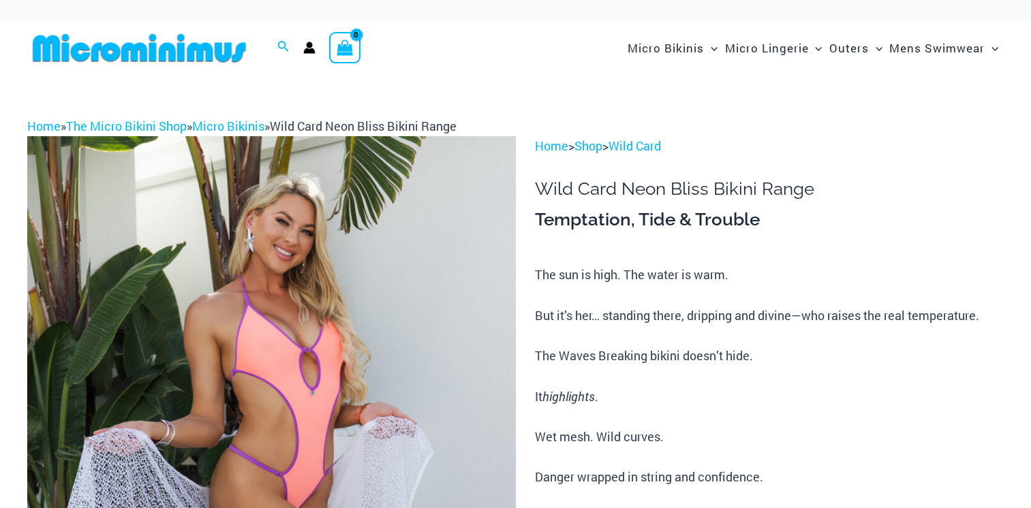
scroll to position [176, 0]
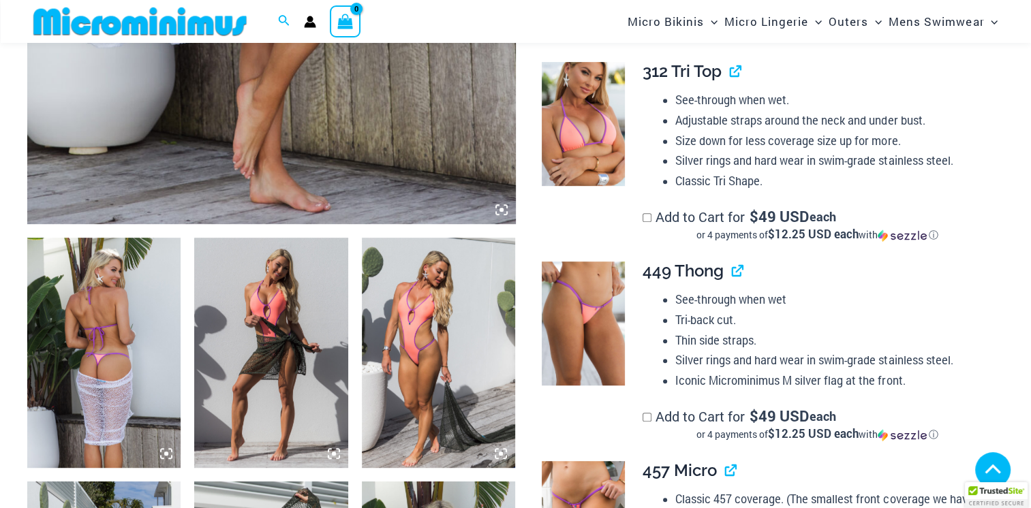
click at [98, 379] on img at bounding box center [103, 353] width 153 height 230
click at [273, 346] on img at bounding box center [270, 353] width 153 height 230
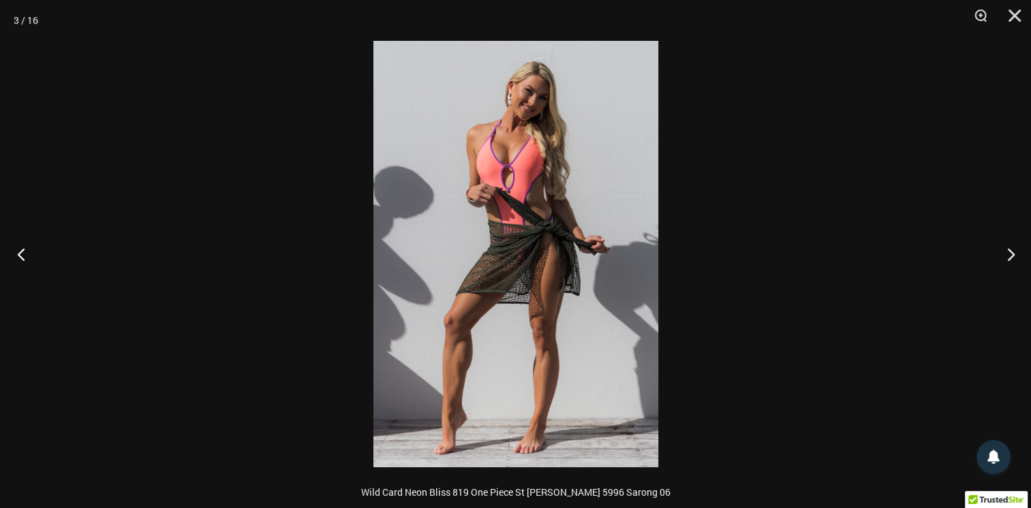
click at [19, 260] on button "Previous" at bounding box center [25, 254] width 51 height 68
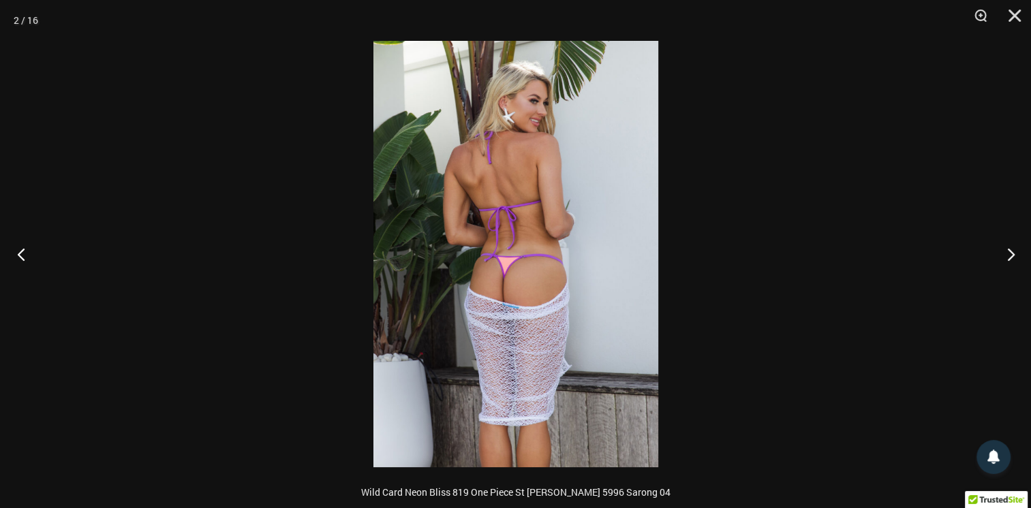
click at [20, 265] on button "Previous" at bounding box center [25, 254] width 51 height 68
click at [1012, 255] on button "Next" at bounding box center [1005, 254] width 51 height 68
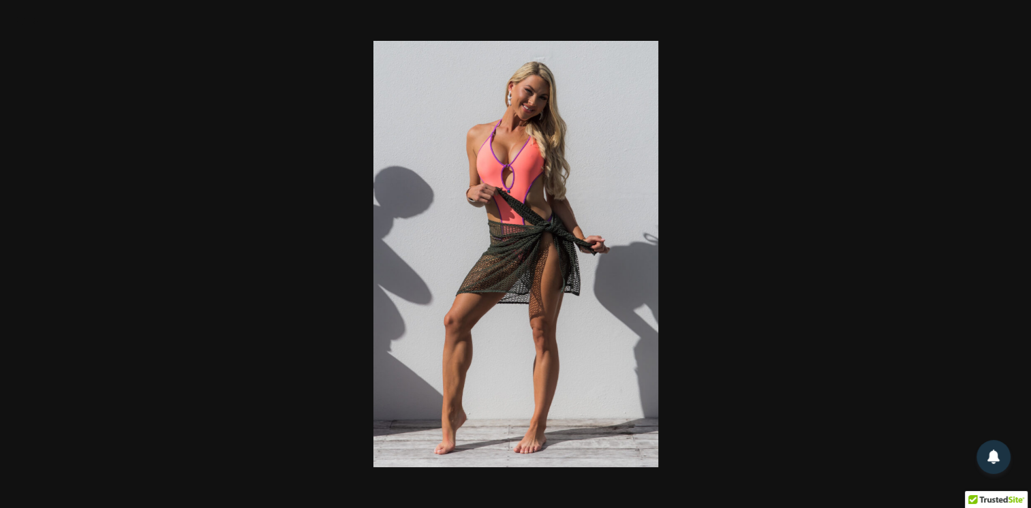
click at [1011, 259] on div at bounding box center [515, 254] width 1031 height 508
click at [1019, 266] on button "Next" at bounding box center [1005, 254] width 51 height 68
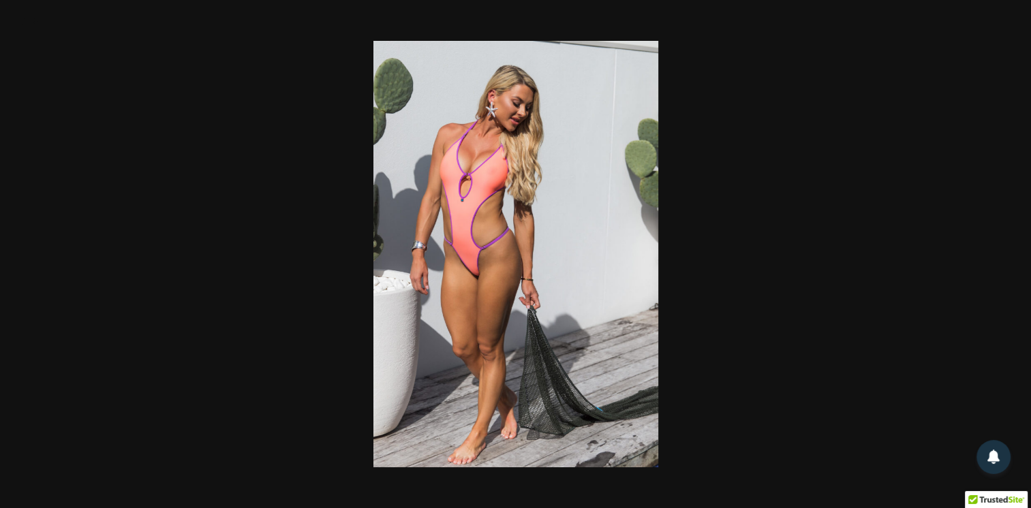
click at [120, 322] on div at bounding box center [515, 254] width 1031 height 508
click at [1003, 259] on button "Next" at bounding box center [1005, 254] width 51 height 68
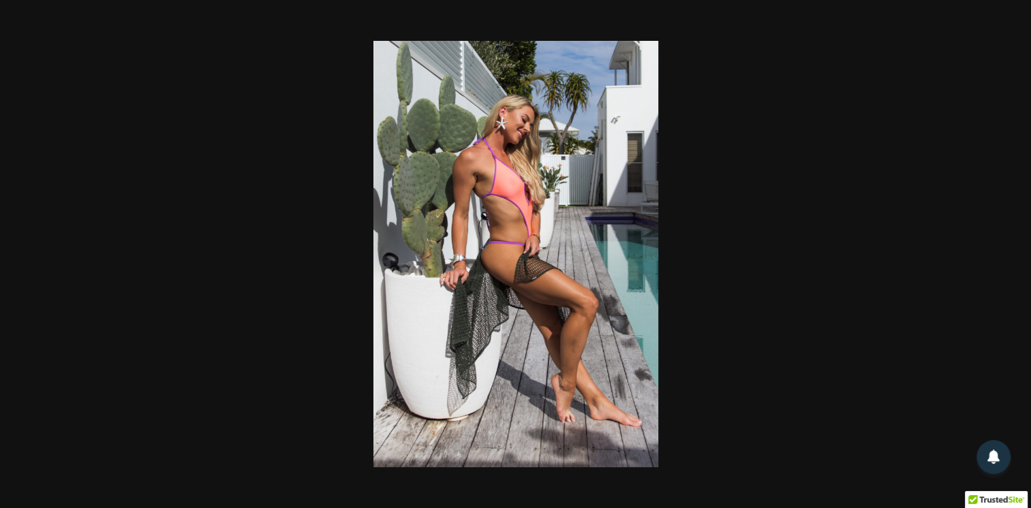
click at [125, 324] on div at bounding box center [515, 254] width 1031 height 508
click at [1010, 261] on button "Next" at bounding box center [1005, 254] width 51 height 68
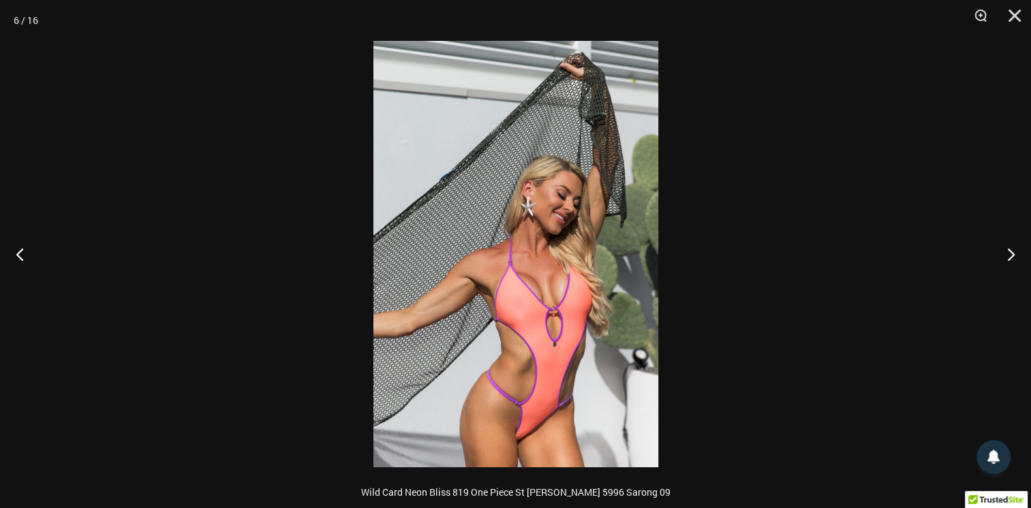
click at [541, 251] on img at bounding box center [515, 254] width 285 height 426
click at [550, 232] on img at bounding box center [515, 254] width 285 height 426
click at [127, 319] on div at bounding box center [515, 254] width 1031 height 508
click at [1008, 257] on button "Next" at bounding box center [1005, 254] width 51 height 68
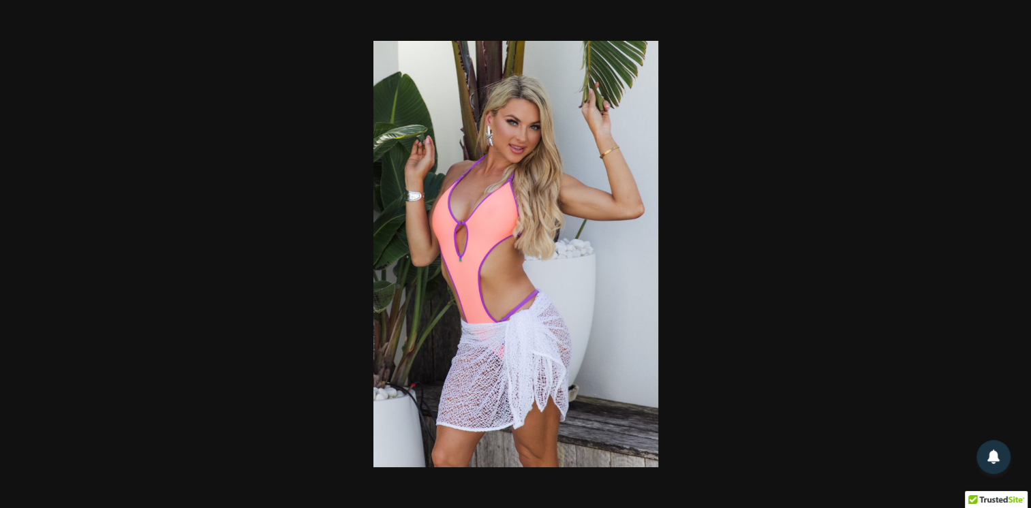
click at [130, 322] on div at bounding box center [515, 254] width 1031 height 508
click at [1008, 256] on button "Next" at bounding box center [1005, 254] width 51 height 68
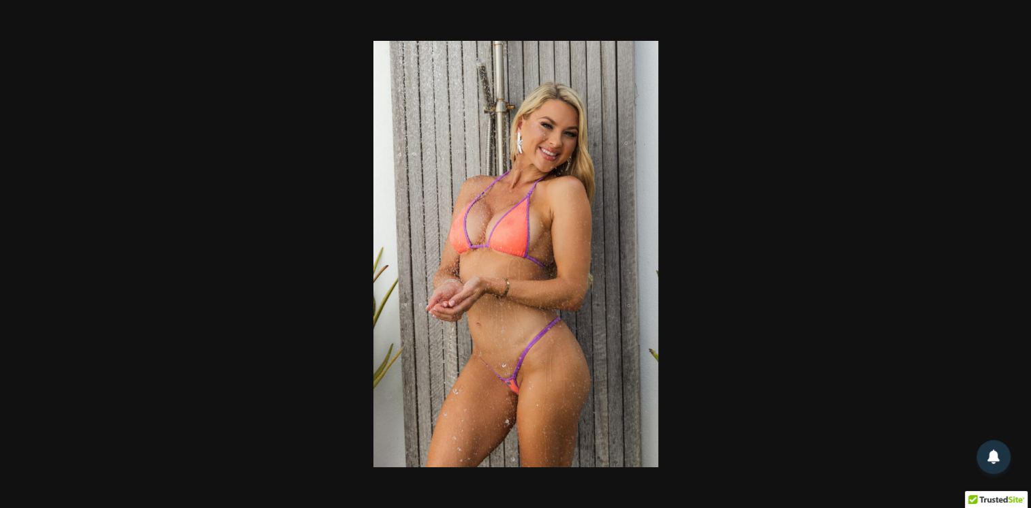
click at [131, 330] on div at bounding box center [515, 254] width 1031 height 508
click at [131, 327] on div at bounding box center [515, 254] width 1031 height 508
click at [1007, 252] on div at bounding box center [515, 254] width 1031 height 508
click at [131, 325] on div at bounding box center [515, 254] width 1031 height 508
click at [1010, 260] on div at bounding box center [515, 254] width 1031 height 508
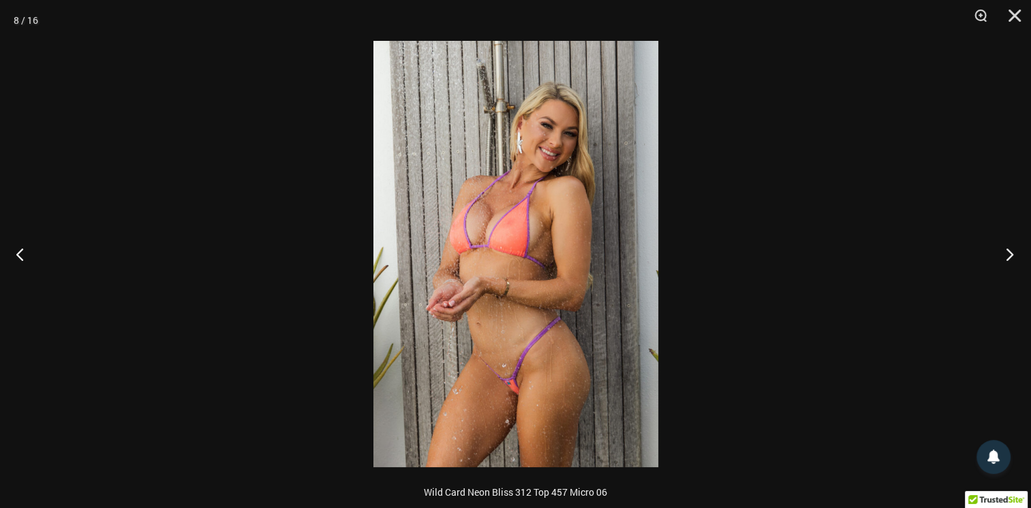
click at [1002, 256] on button "Next" at bounding box center [1005, 254] width 51 height 68
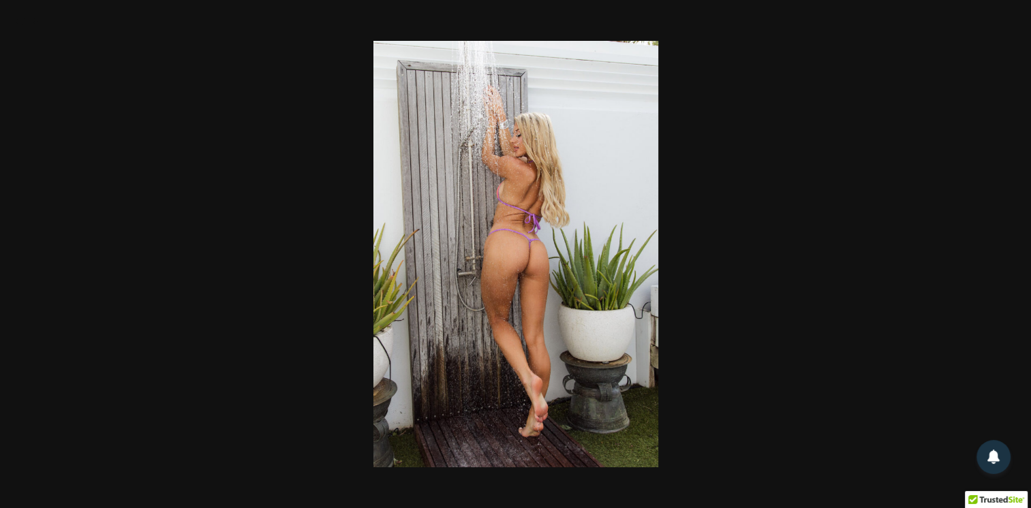
click at [973, 345] on div at bounding box center [515, 254] width 1031 height 508
click at [863, 375] on div at bounding box center [515, 254] width 1031 height 508
click at [127, 326] on div at bounding box center [515, 254] width 1031 height 508
click at [125, 326] on div at bounding box center [515, 254] width 1031 height 508
click at [1008, 261] on div at bounding box center [515, 254] width 1031 height 508
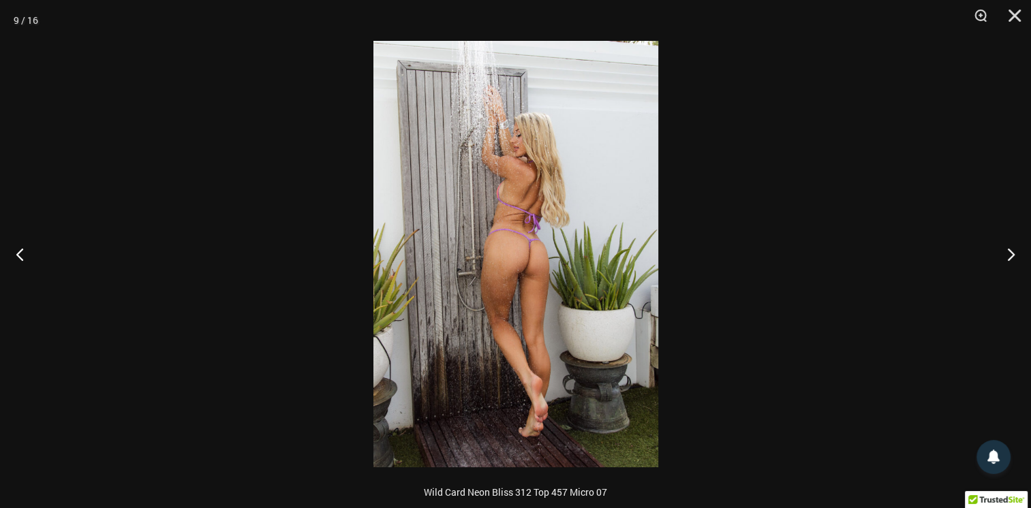
click at [123, 318] on div at bounding box center [515, 254] width 1031 height 508
click at [1010, 259] on div at bounding box center [515, 254] width 1031 height 508
click at [122, 322] on div at bounding box center [515, 254] width 1031 height 508
click at [508, 309] on img at bounding box center [515, 254] width 285 height 426
click at [1009, 262] on button "Next" at bounding box center [1005, 254] width 51 height 68
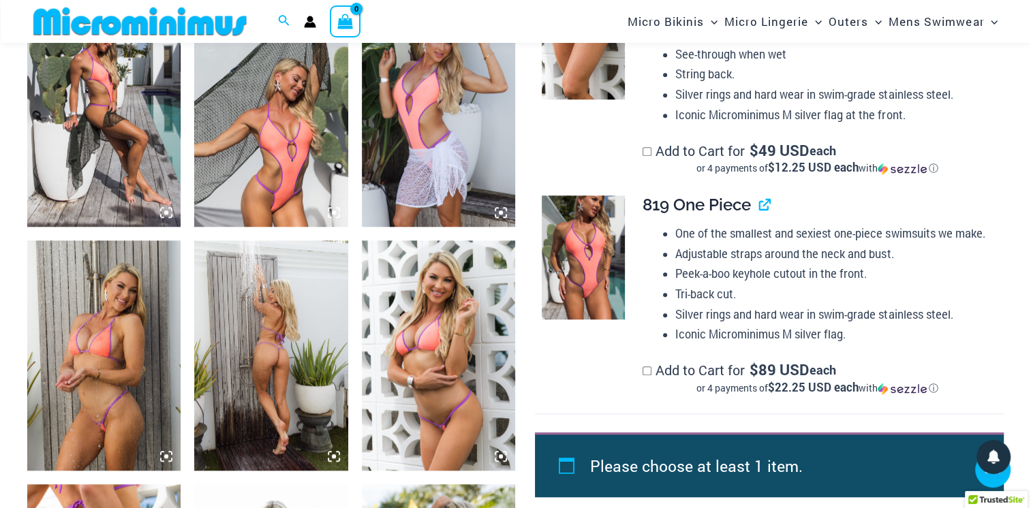
scroll to position [1119, 0]
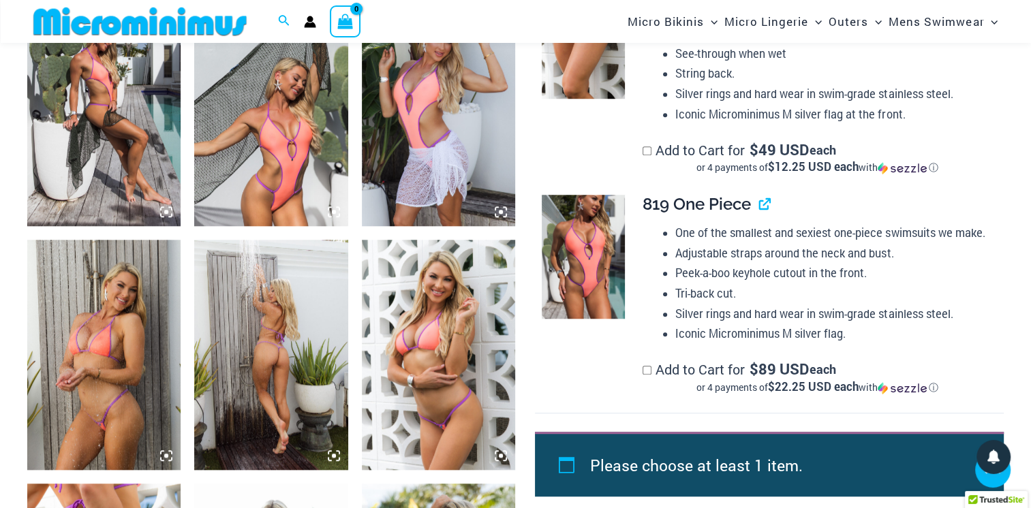
click at [420, 360] on img at bounding box center [438, 355] width 153 height 230
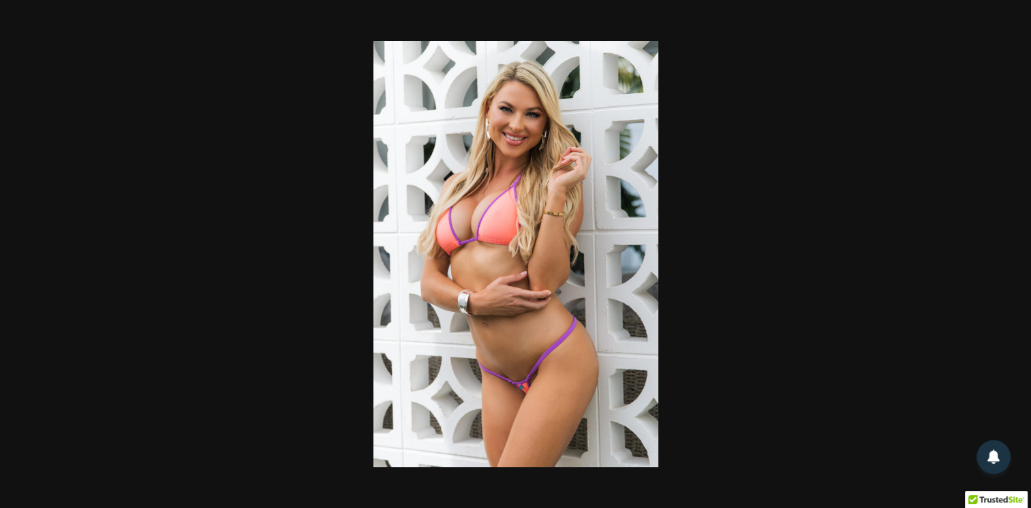
click at [106, 350] on div at bounding box center [515, 254] width 1031 height 508
click at [16, 260] on button "Previous" at bounding box center [25, 254] width 51 height 68
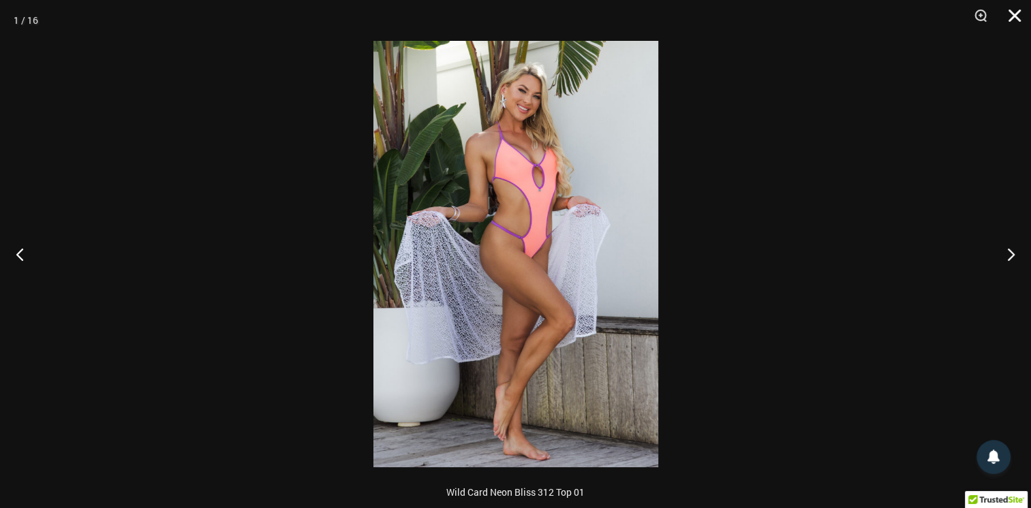
click at [1010, 22] on button "Close" at bounding box center [1010, 20] width 34 height 41
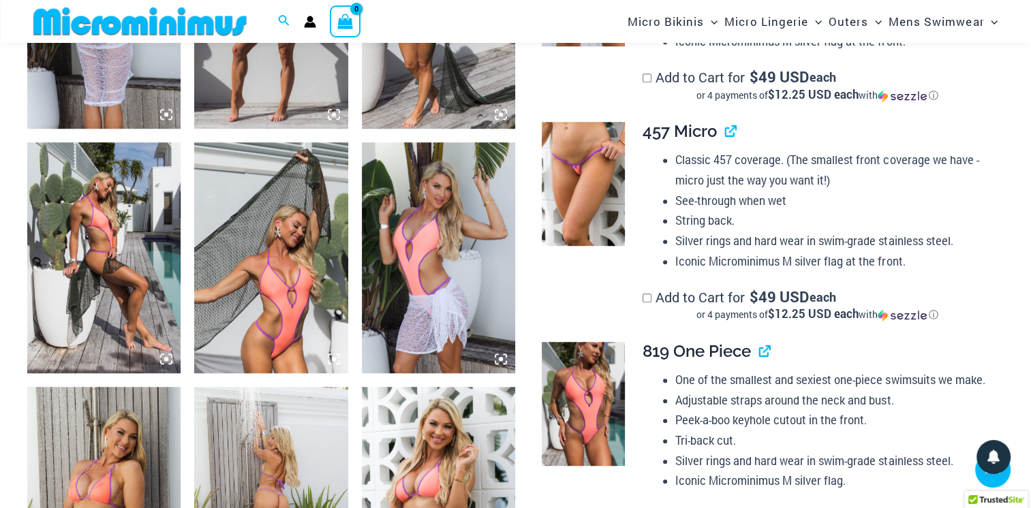
scroll to position [954, 0]
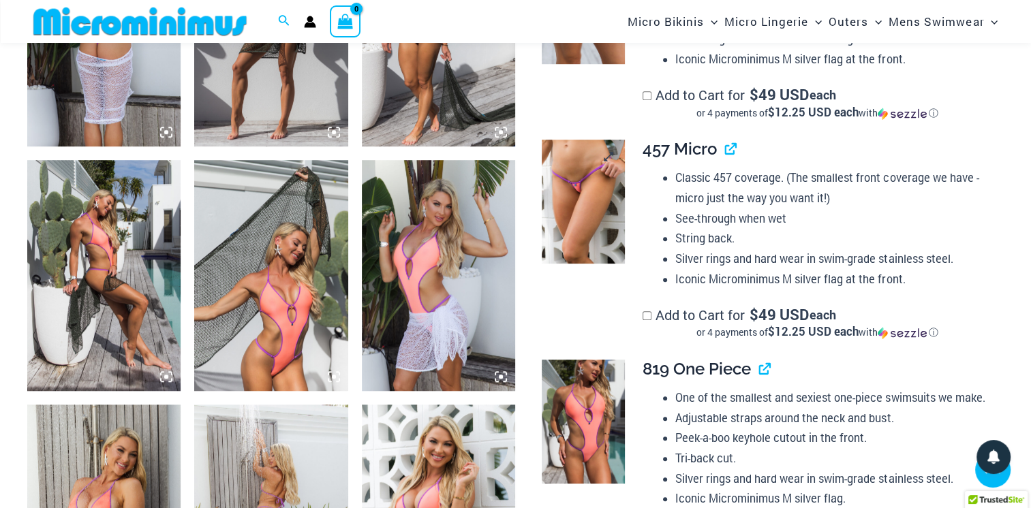
click at [570, 210] on img at bounding box center [583, 202] width 82 height 124
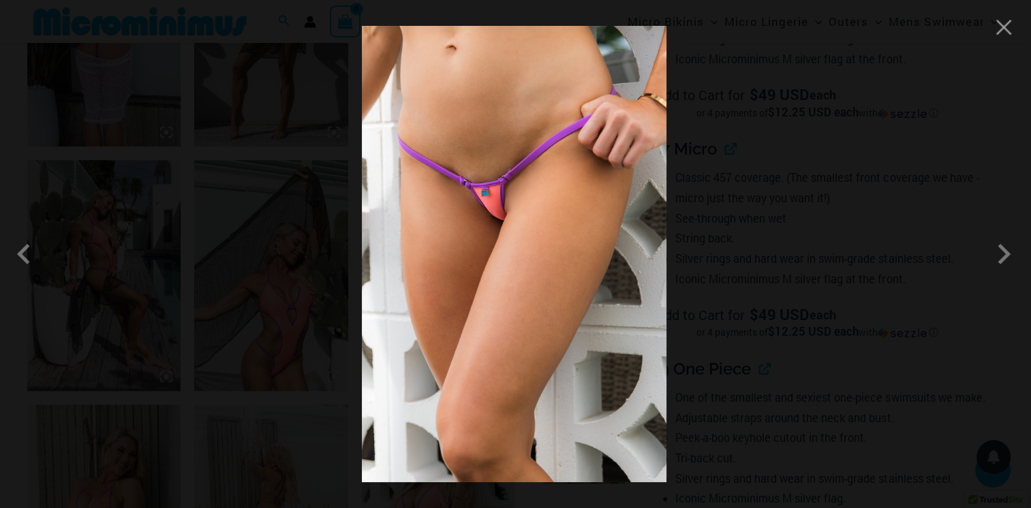
click at [98, 383] on div at bounding box center [515, 254] width 1031 height 508
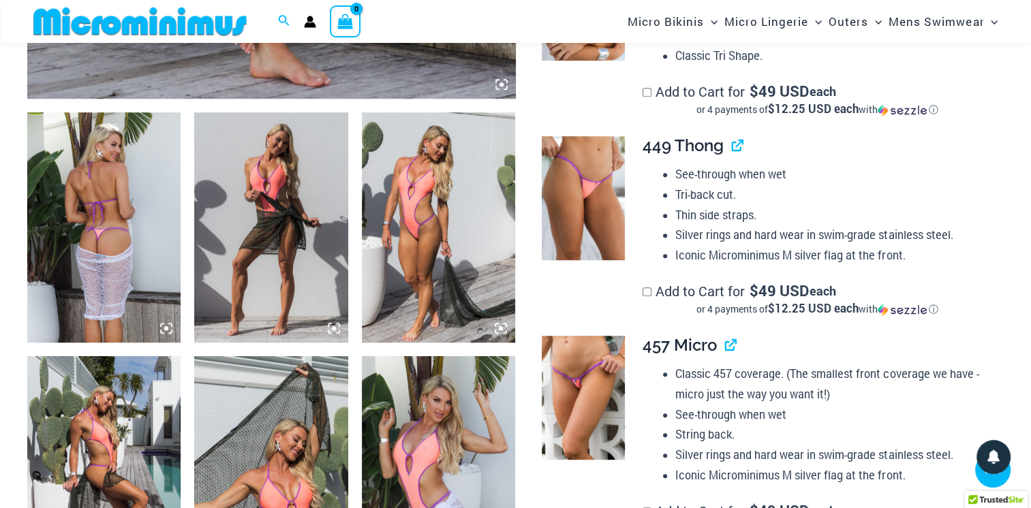
scroll to position [749, 0]
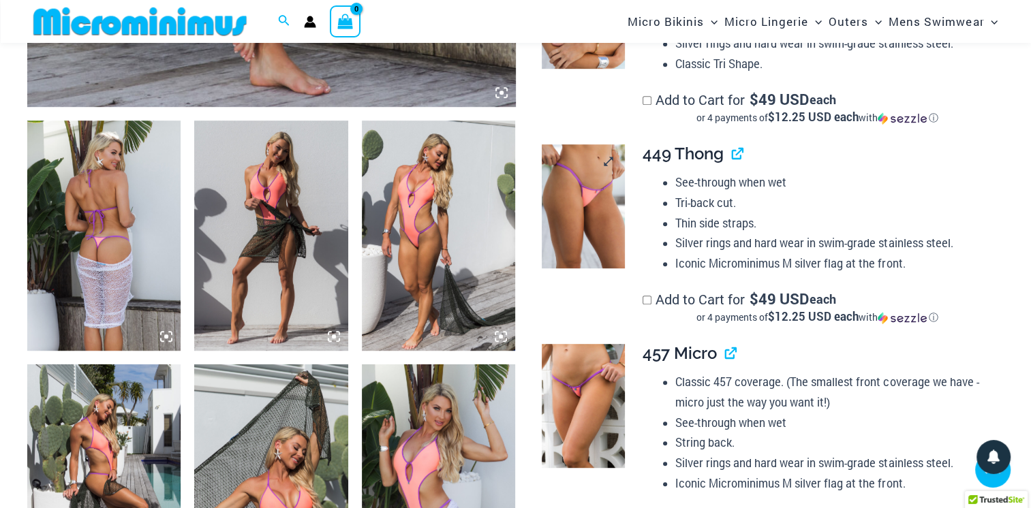
click at [587, 199] on img at bounding box center [583, 206] width 82 height 124
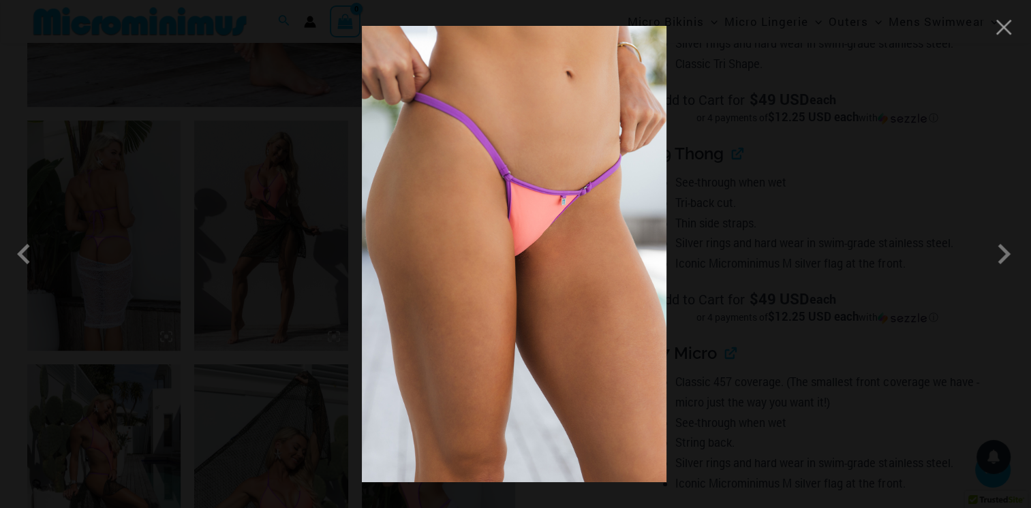
click at [1008, 255] on span at bounding box center [1003, 254] width 41 height 41
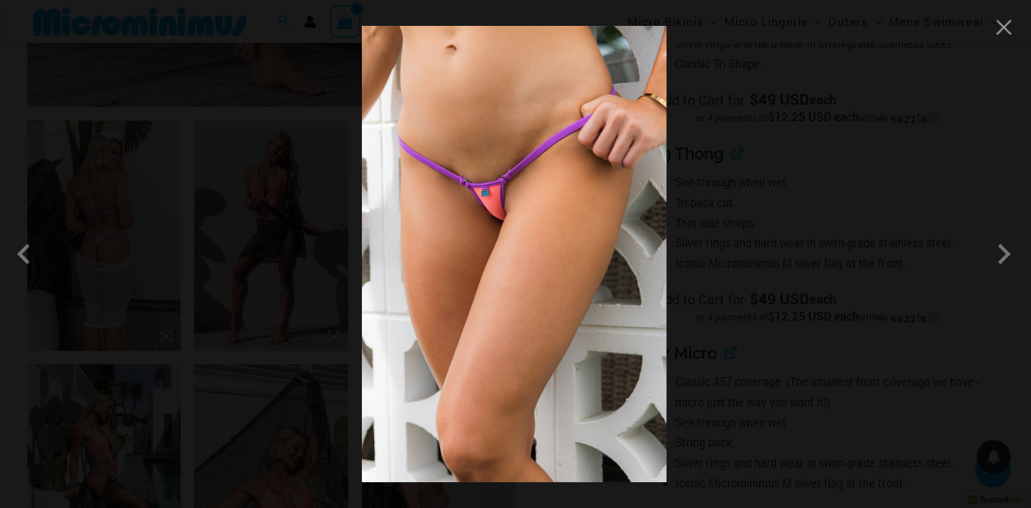
click at [83, 401] on div at bounding box center [515, 254] width 1031 height 508
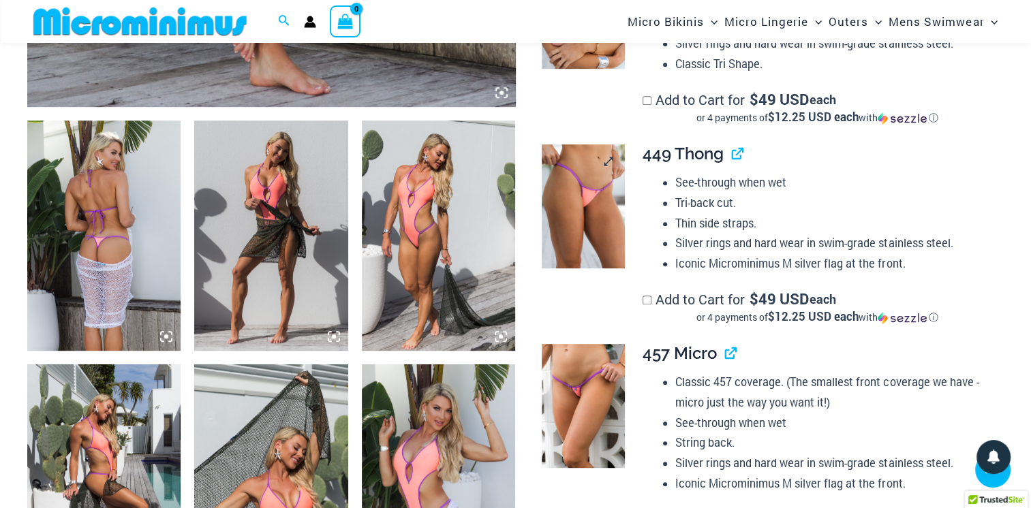
click at [593, 198] on img at bounding box center [583, 206] width 82 height 124
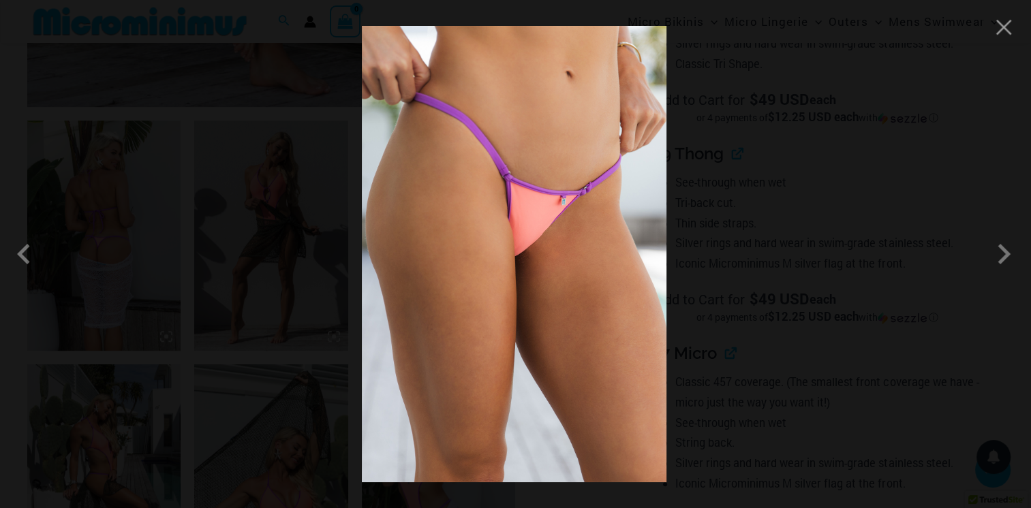
click at [999, 259] on span at bounding box center [1003, 254] width 41 height 41
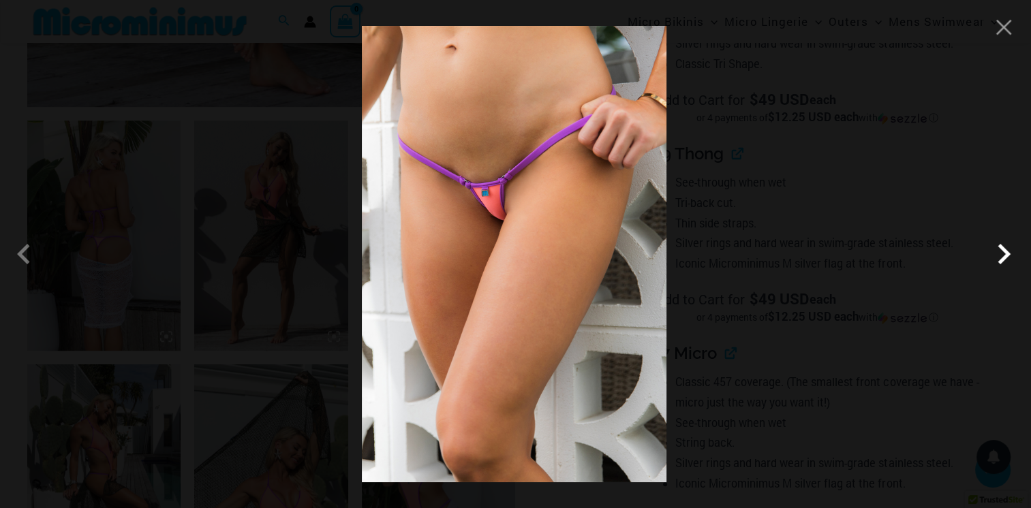
click at [1006, 257] on span at bounding box center [1003, 254] width 41 height 41
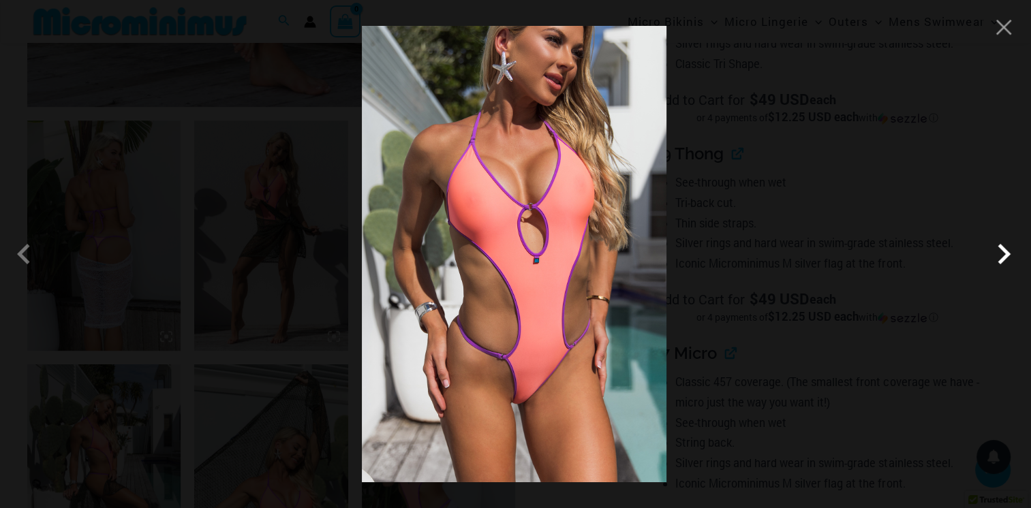
click at [1003, 259] on span at bounding box center [1003, 254] width 41 height 41
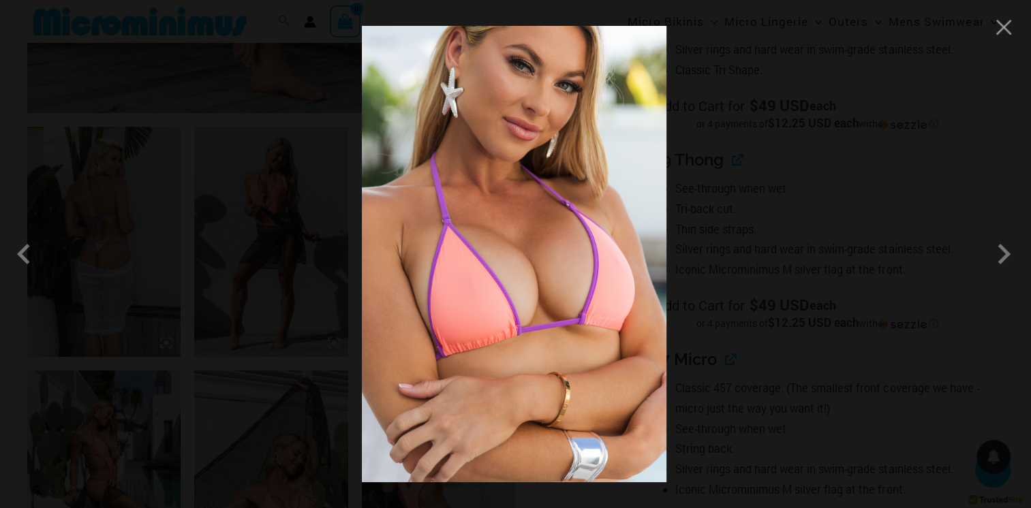
scroll to position [741, 0]
click at [1005, 253] on span at bounding box center [1003, 254] width 41 height 41
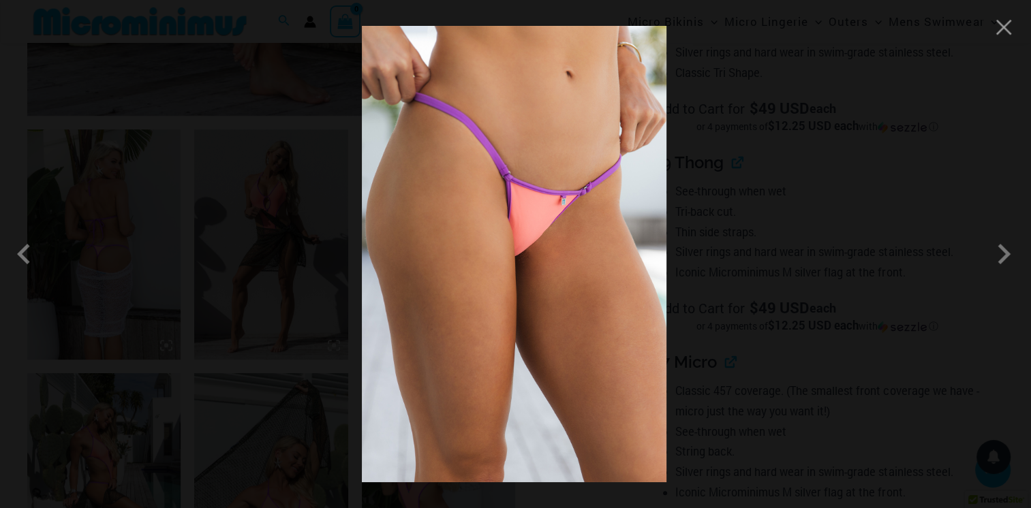
click at [567, 255] on img at bounding box center [514, 254] width 305 height 456
click at [610, 259] on img at bounding box center [514, 254] width 305 height 456
click at [1000, 35] on button "Close" at bounding box center [1003, 27] width 20 height 20
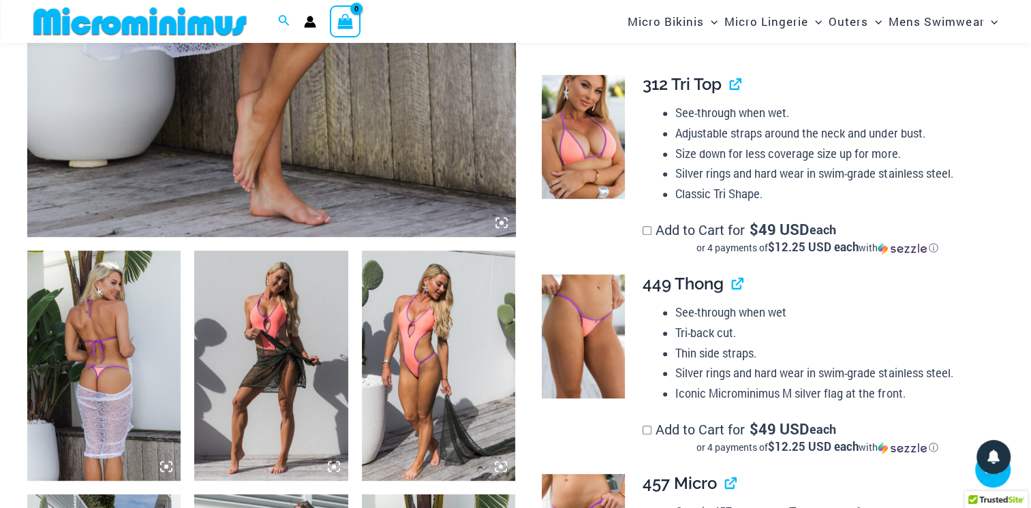
scroll to position [619, 0]
